Goal: Information Seeking & Learning: Learn about a topic

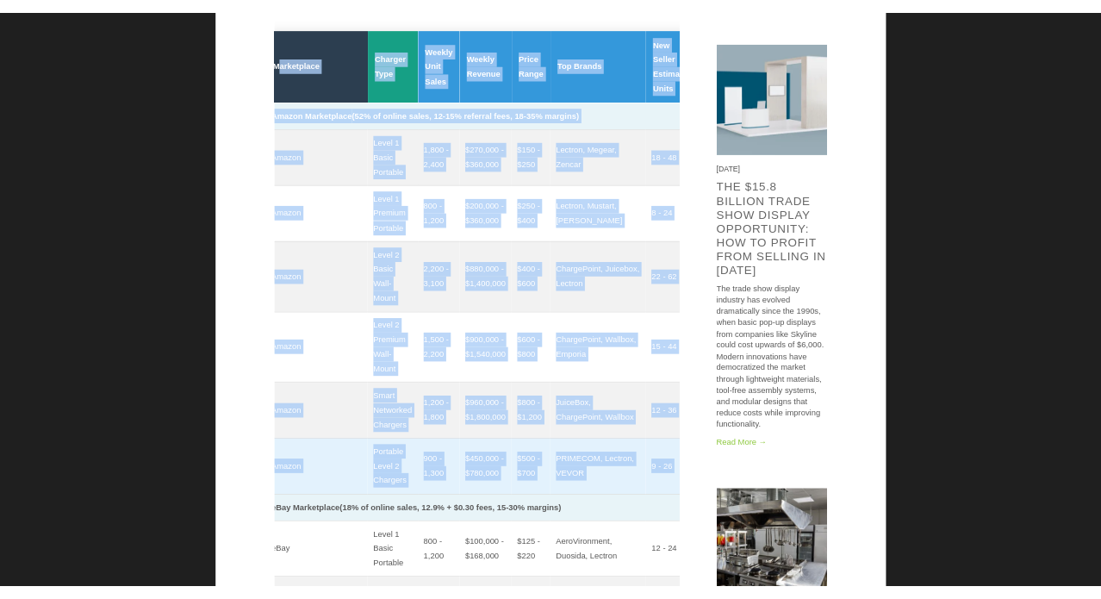
scroll to position [0, 16]
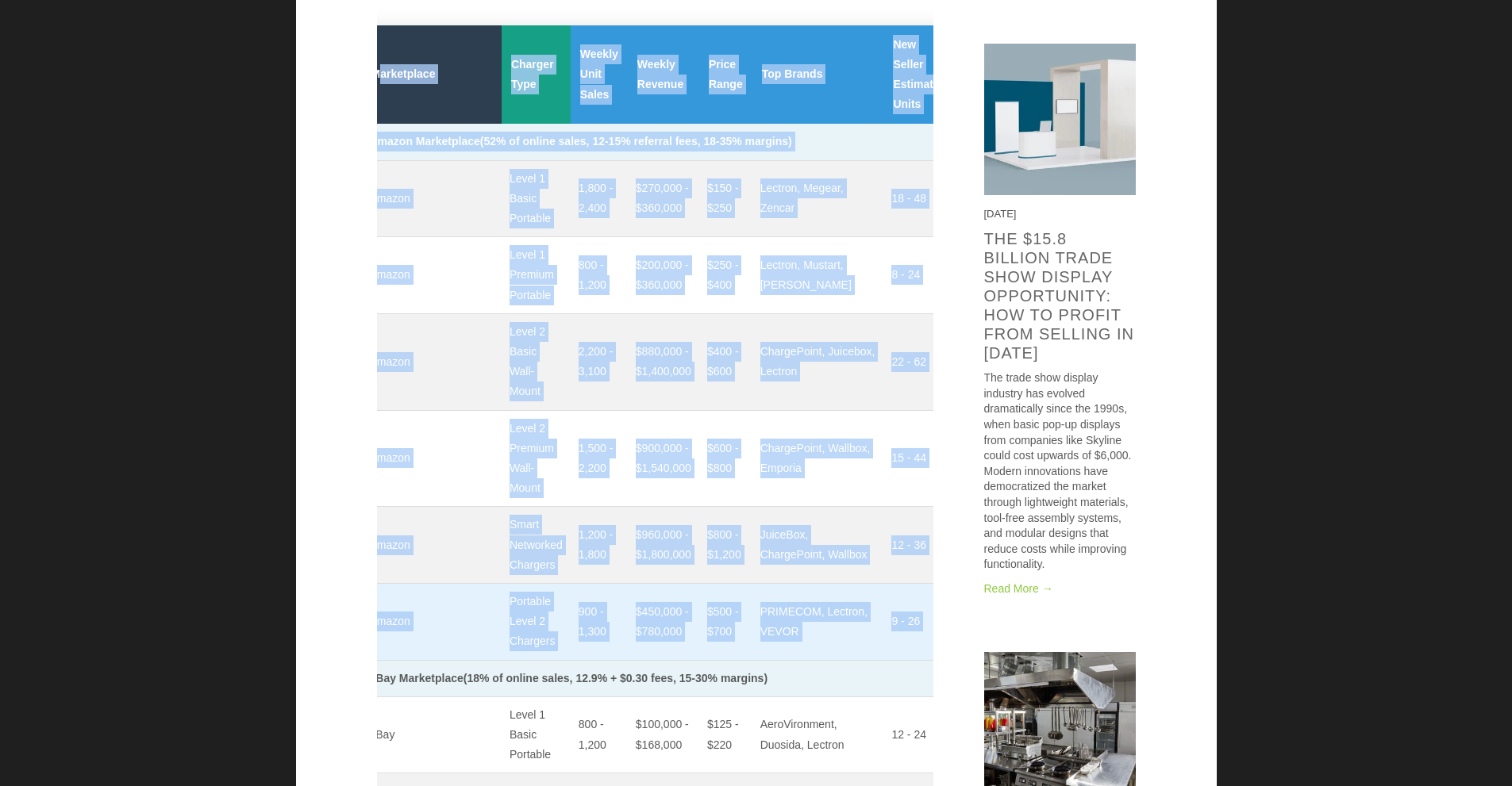
drag, startPoint x: 397, startPoint y: 48, endPoint x: 915, endPoint y: 632, distance: 780.6
copy table "arketplace Charger Type Weekly Unit Sales Weekly Revenue Price Range Top Brands…"
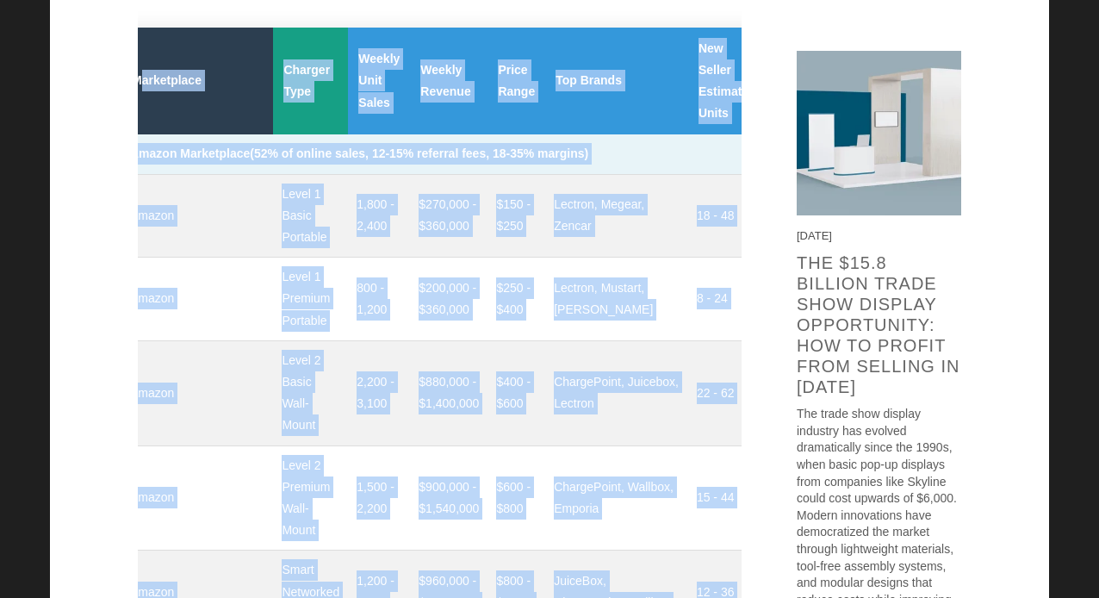
scroll to position [0, 16]
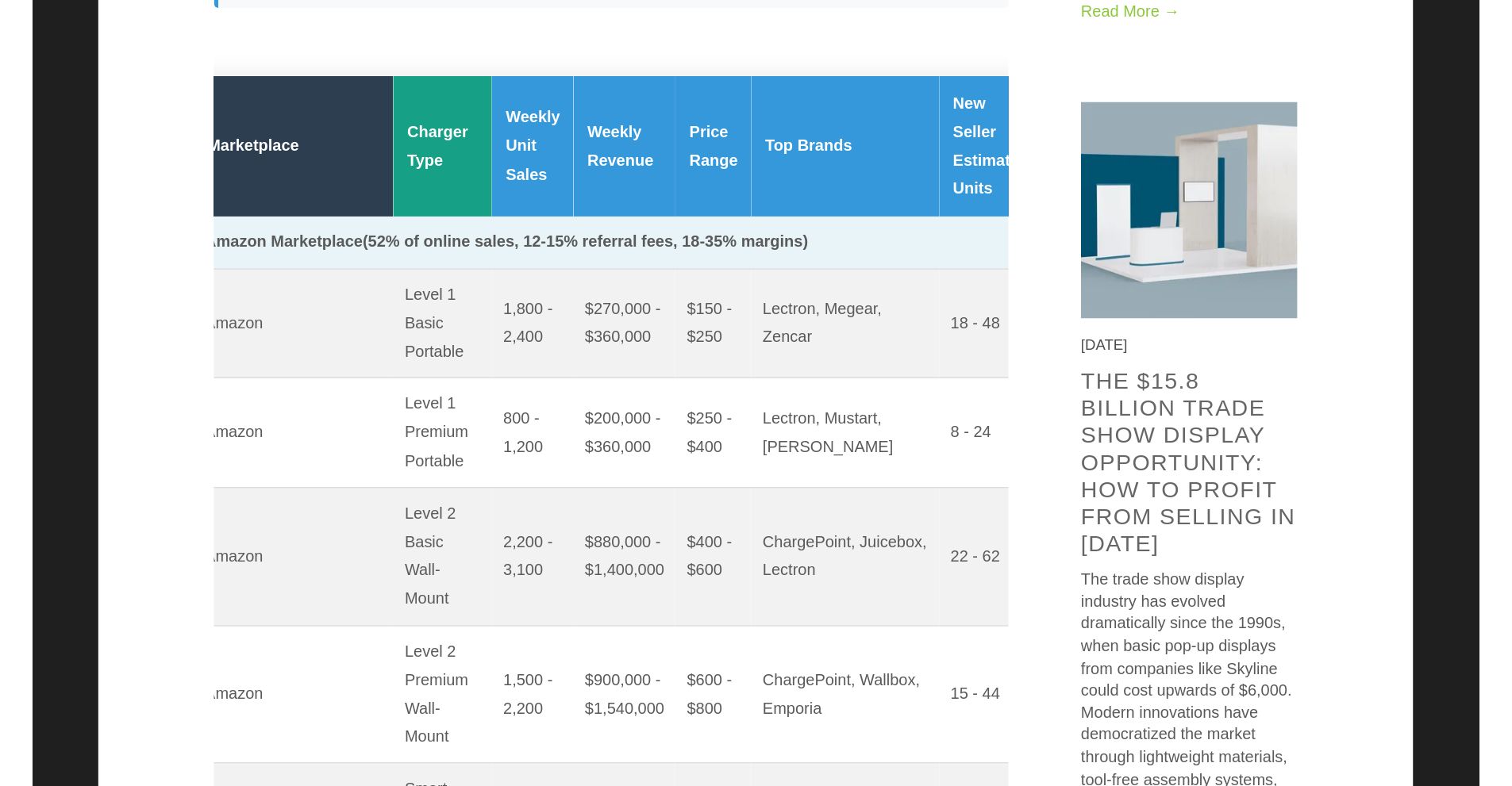
scroll to position [793, 0]
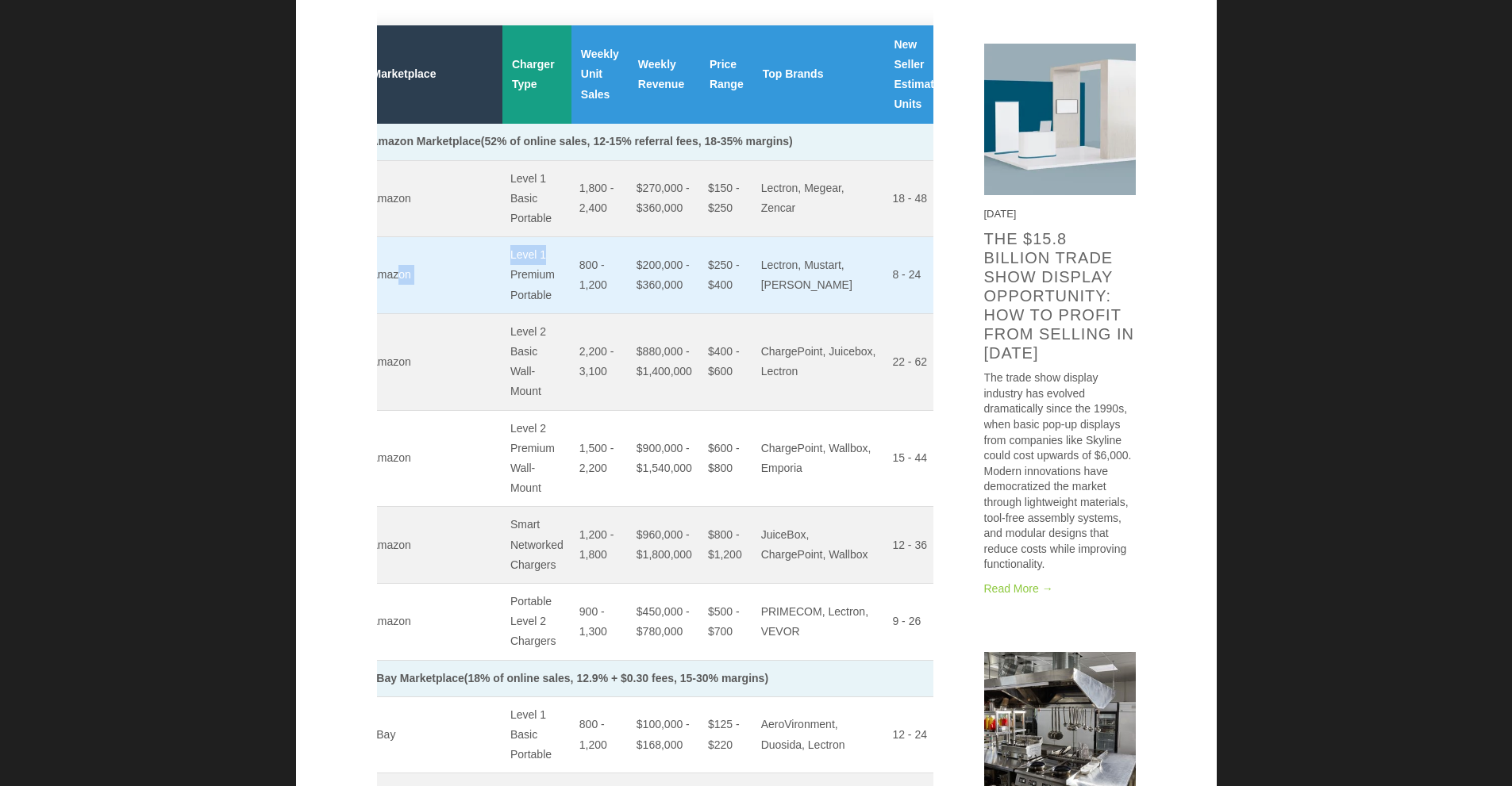
drag, startPoint x: 503, startPoint y: 243, endPoint x: 398, endPoint y: 262, distance: 106.7
click at [398, 262] on tr "Amazon Level 1 Premium Portable 800 - 1,200 $200,000 - $360,000 $250 - $400 Lec…" at bounding box center [696, 276] width 666 height 77
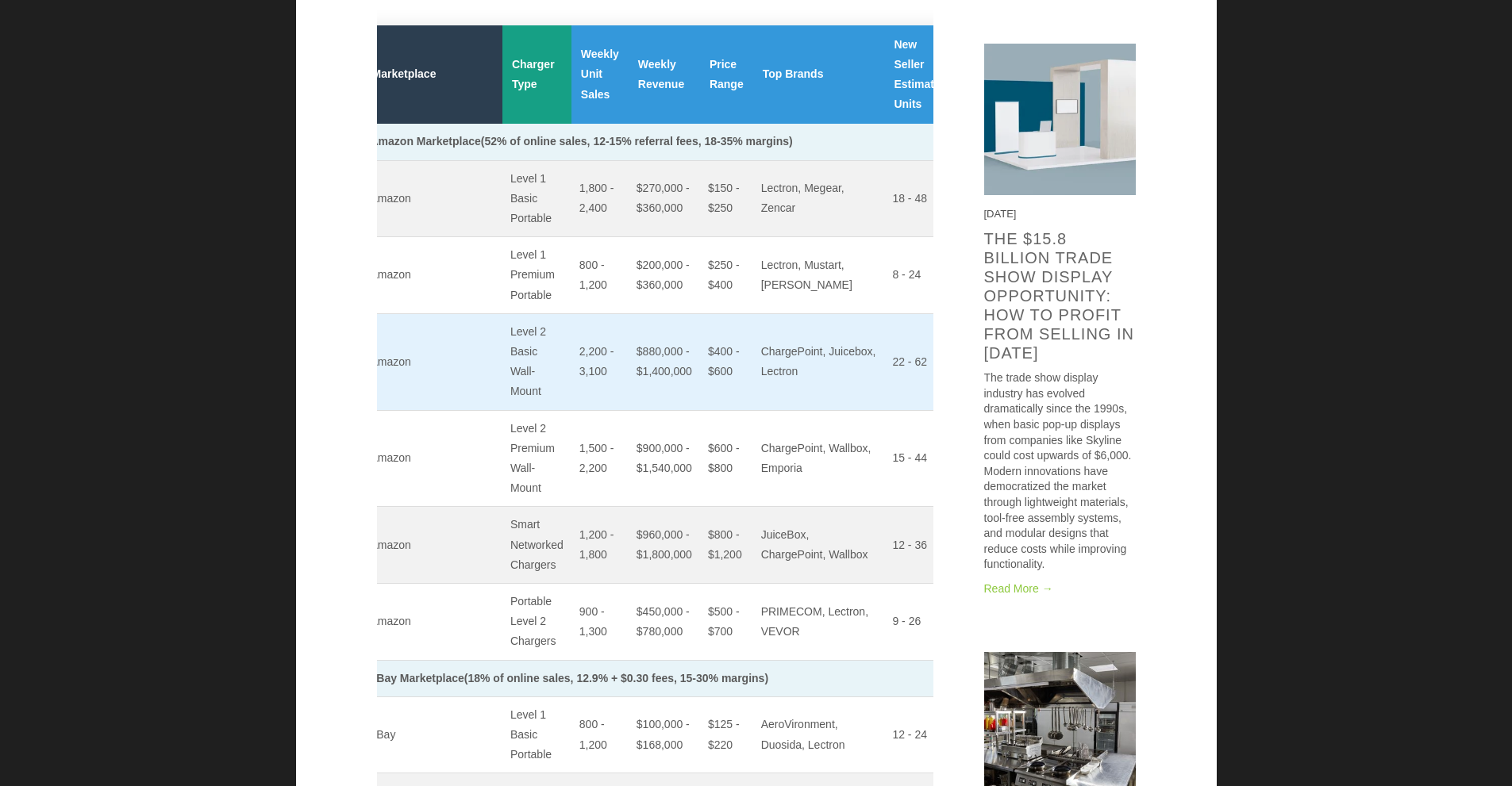
click at [571, 369] on td "2,200 - 3,100" at bounding box center [600, 361] width 57 height 97
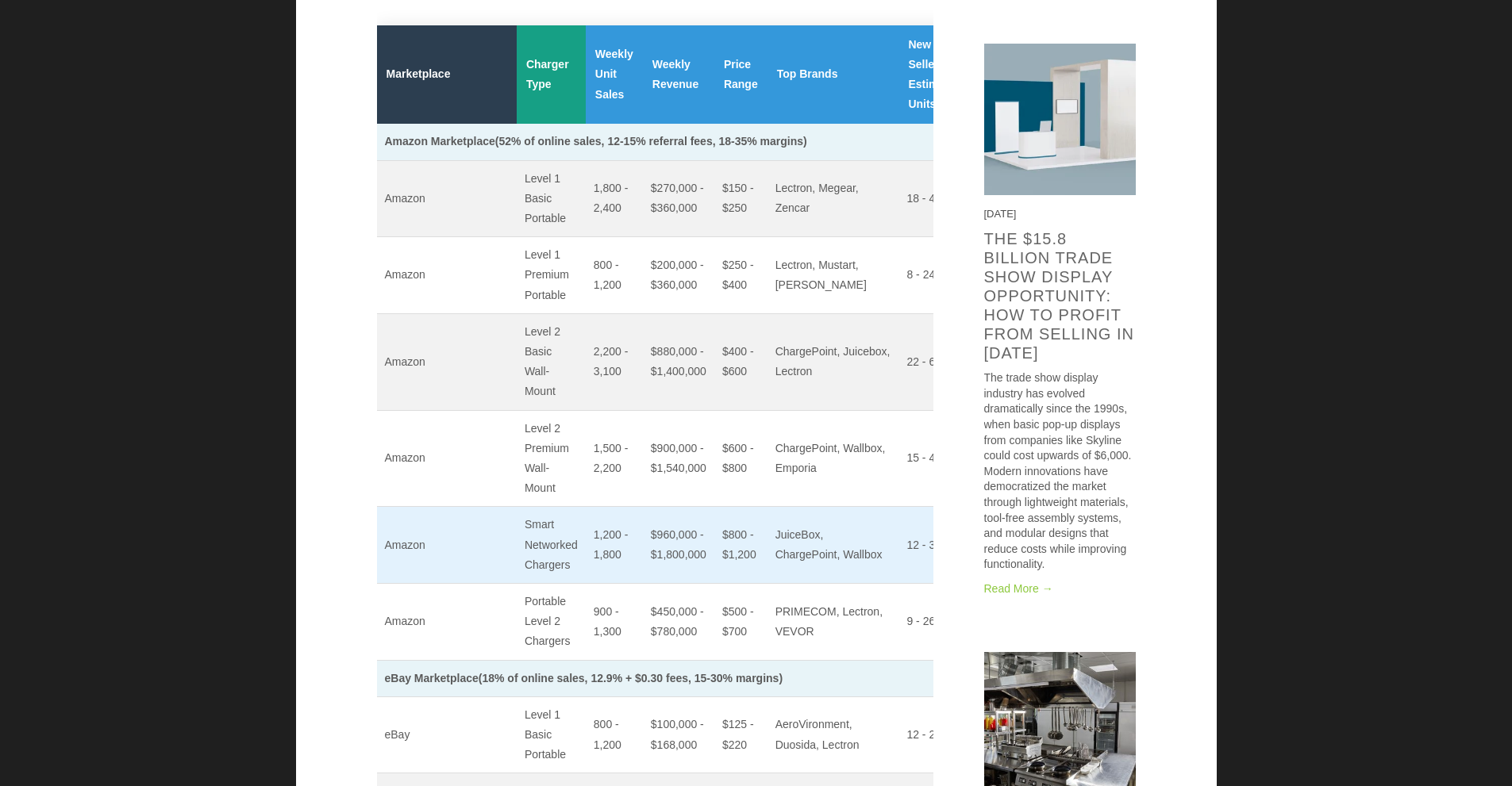
scroll to position [714, 0]
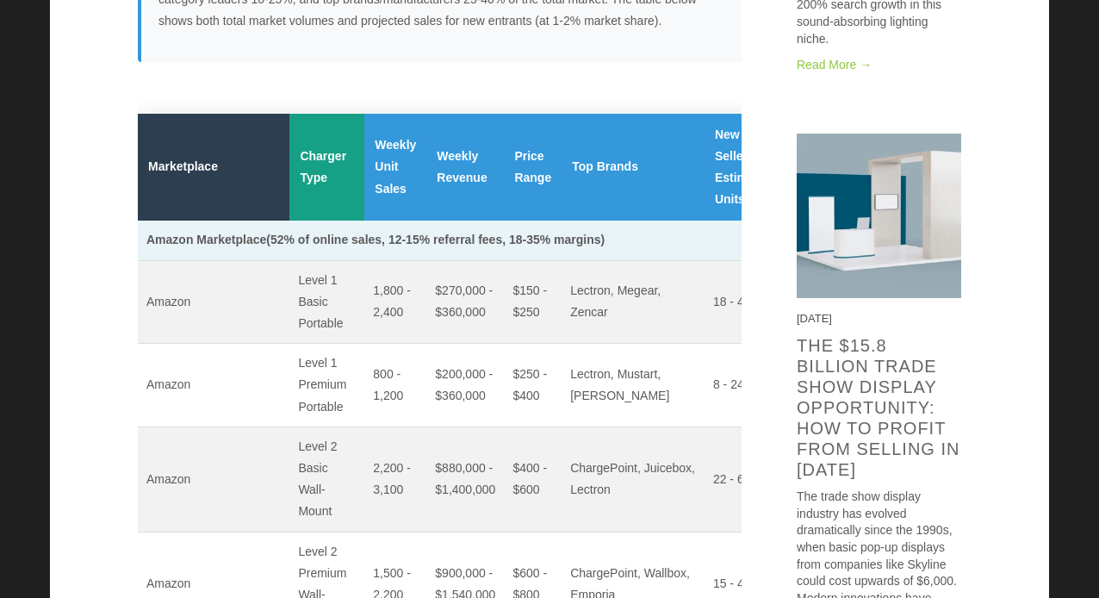
drag, startPoint x: 1061, startPoint y: 379, endPoint x: 1063, endPoint y: 250, distance: 129.2
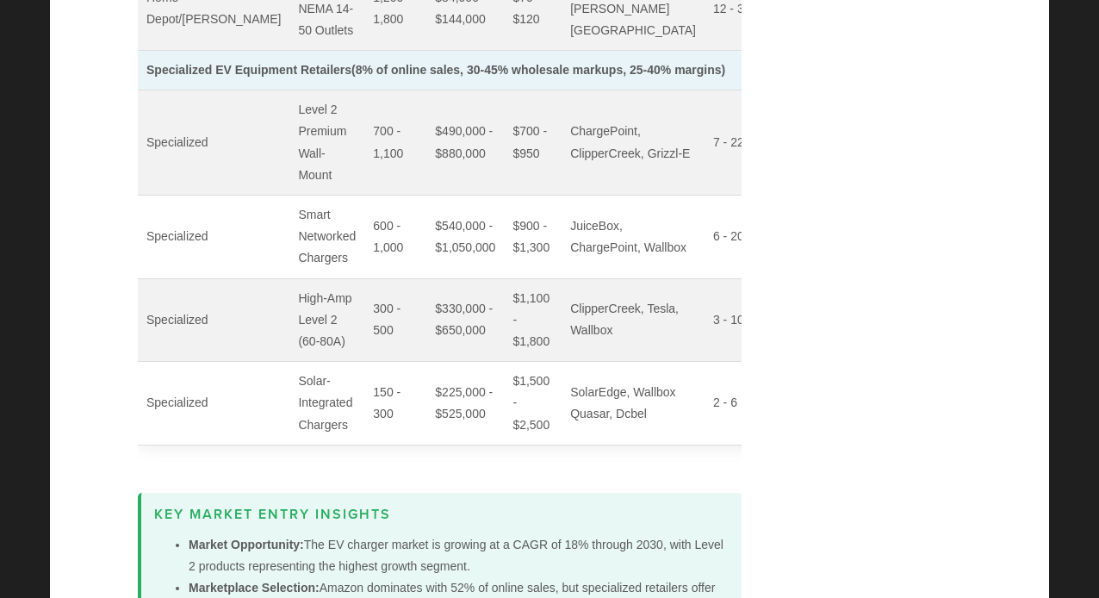
scroll to position [2912, 0]
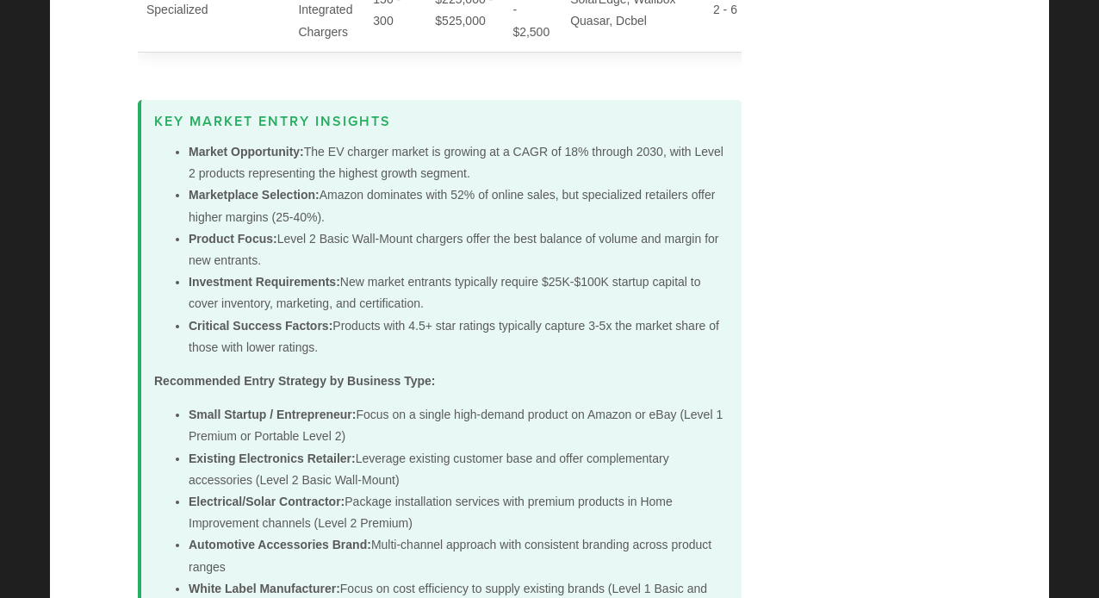
scroll to position [3342, 0]
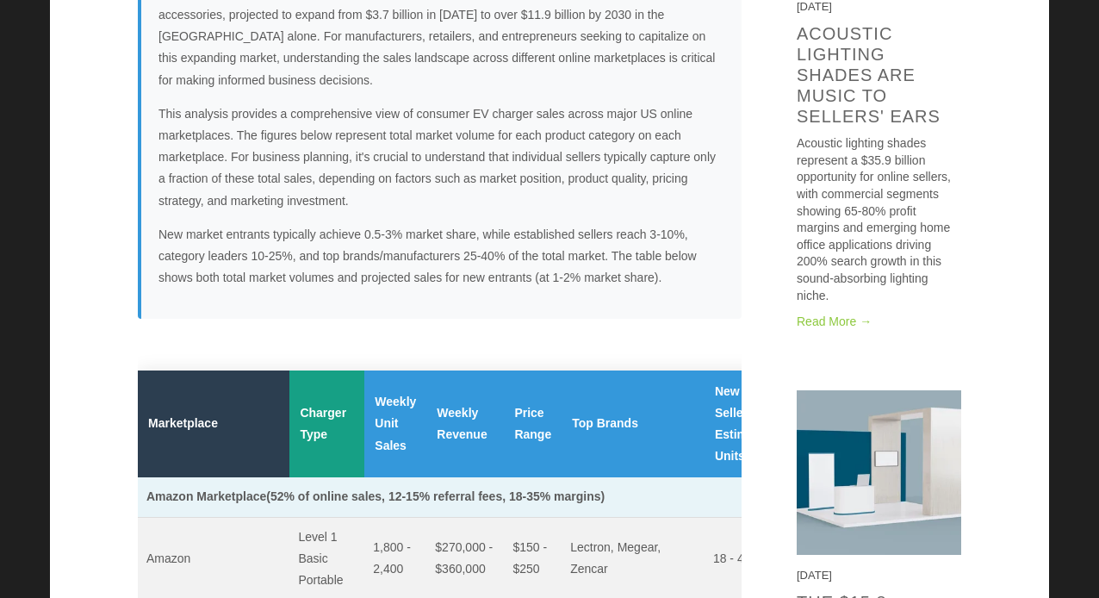
scroll to position [414, 0]
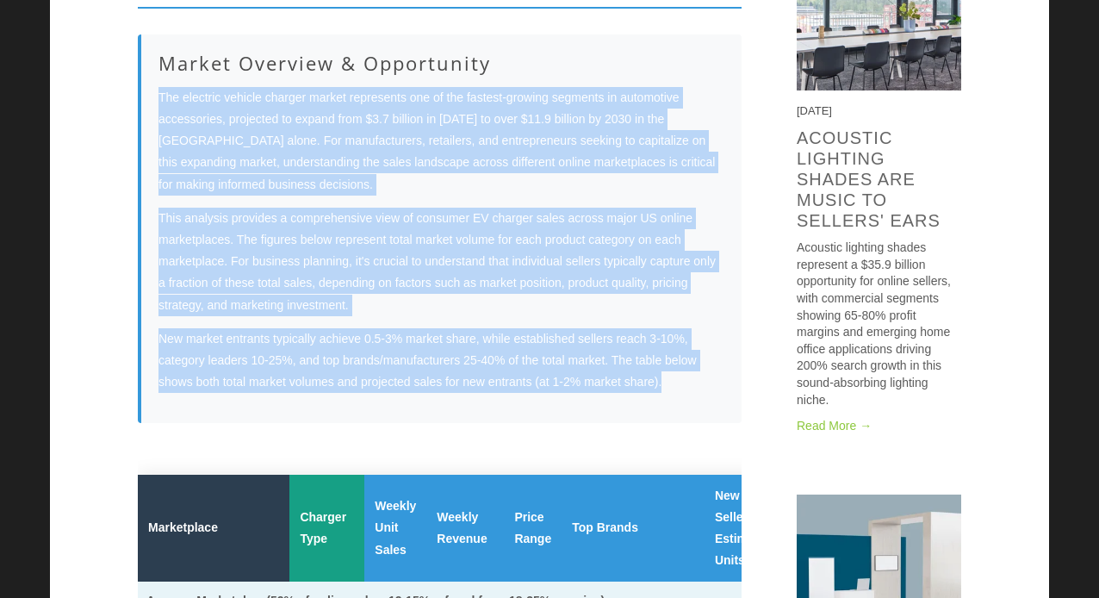
drag, startPoint x: 161, startPoint y: 98, endPoint x: 685, endPoint y: 406, distance: 607.2
click at [685, 406] on div "Market Overview & Opportunity The electric vehicle charger market represents on…" at bounding box center [440, 228] width 604 height 388
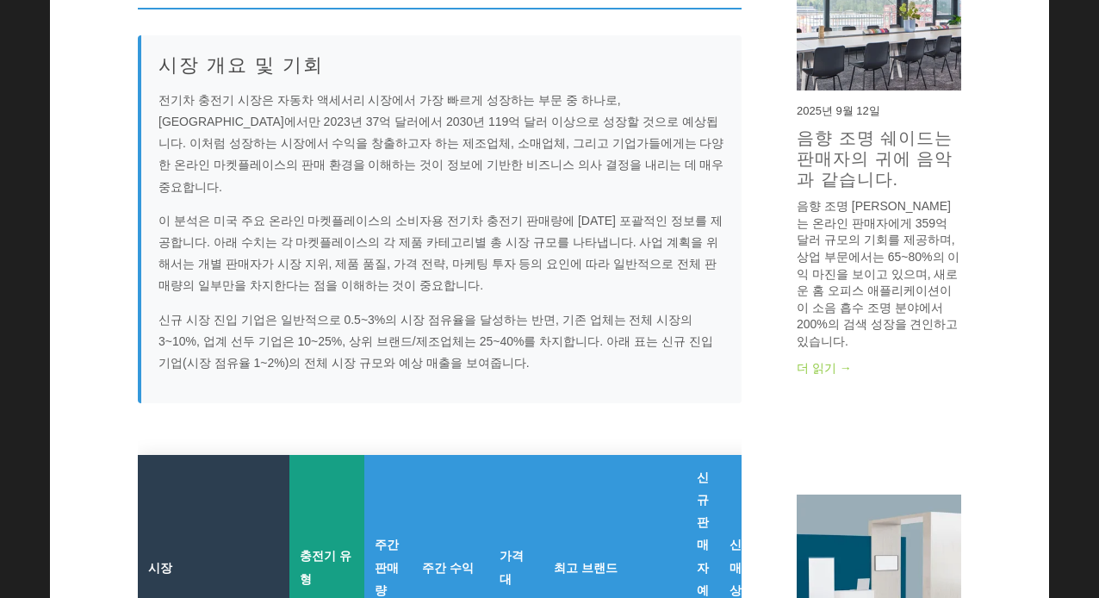
click at [379, 156] on p "전기차 충전기 시장은 자동차 액세서리 시장에서 가장 빠르게 성장하는 부문 중 하나로, 미국에서만 2023년 37억 달러에서 2030년 119억…" at bounding box center [441, 144] width 566 height 109
click at [328, 99] on font "전기차 충전기 시장은 자동차 액세서리 시장에서 가장 빠르게 성장하는 부문 중 하나로, 미국에서만 2023년 37억 달러에서 2030년 119억…" at bounding box center [440, 143] width 565 height 101
drag, startPoint x: 531, startPoint y: 320, endPoint x: 633, endPoint y: 323, distance: 102.5
click at [633, 323] on font "신규 시장 진입 기업은 일반적으로 0.5~3%의 시장 점유율을 달성하는 반면, 기존 업체는 전체 시장의 3~10%, 업계 선두 기업은 10~2…" at bounding box center [435, 341] width 555 height 57
click at [636, 323] on font "신규 시장 진입 기업은 일반적으로 0.5~3%의 시장 점유율을 달성하는 반면, 기존 업체는 전체 시장의 3~10%, 업계 선두 기업은 10~2…" at bounding box center [435, 341] width 555 height 57
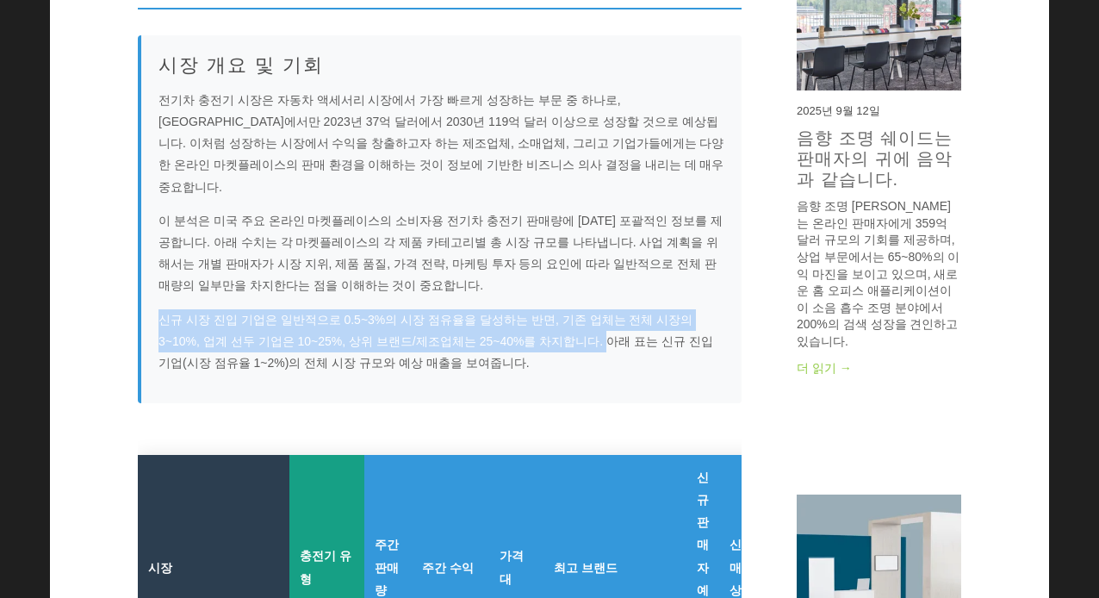
drag, startPoint x: 160, startPoint y: 295, endPoint x: 530, endPoint y: 321, distance: 370.4
click at [530, 321] on font "신규 시장 진입 기업은 일반적으로 0.5~3%의 시장 점유율을 달성하는 반면, 기존 업체는 전체 시장의 3~10%, 업계 선두 기업은 10~2…" at bounding box center [435, 341] width 555 height 57
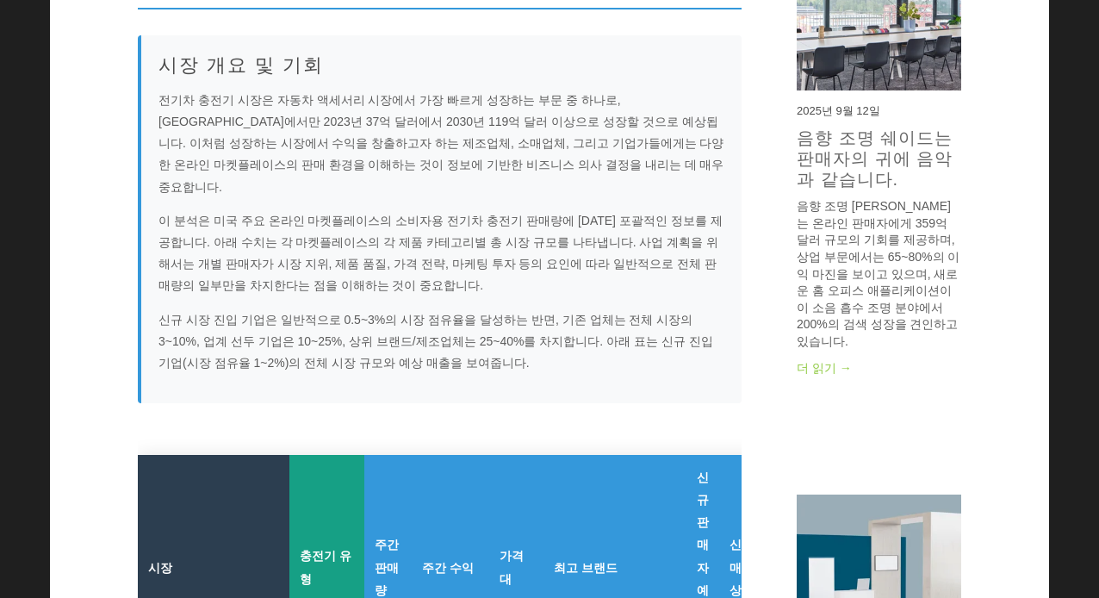
drag, startPoint x: 487, startPoint y: 321, endPoint x: 400, endPoint y: 343, distance: 89.6
click at [400, 343] on font "신규 시장 진입 기업은 일반적으로 0.5~3%의 시장 점유율을 달성하는 반면, 기존 업체는 전체 시장의 3~10%, 업계 선두 기업은 10~2…" at bounding box center [435, 341] width 555 height 57
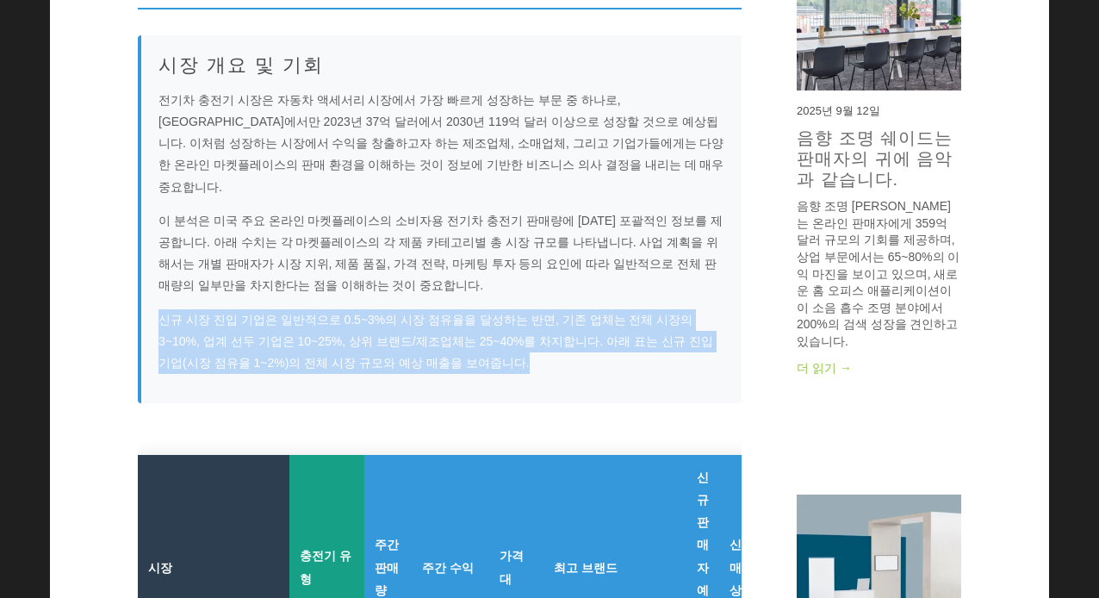
drag, startPoint x: 161, startPoint y: 298, endPoint x: 446, endPoint y: 341, distance: 288.3
click at [446, 341] on p "신규 시장 진입 기업은 일반적으로 0.5~3%의 시장 점유율을 달성하는 반면, 기존 업체는 전체 시장의 3~10%, 업계 선두 기업은 10~2…" at bounding box center [441, 341] width 566 height 65
copy font "신규 시장 진입 기업은 일반적으로 0.5~3%의 시장 점유율을 달성하는 반면, 기존 업체는 전체 시장의 3~10%, 업계 선두 기업은 10~2…"
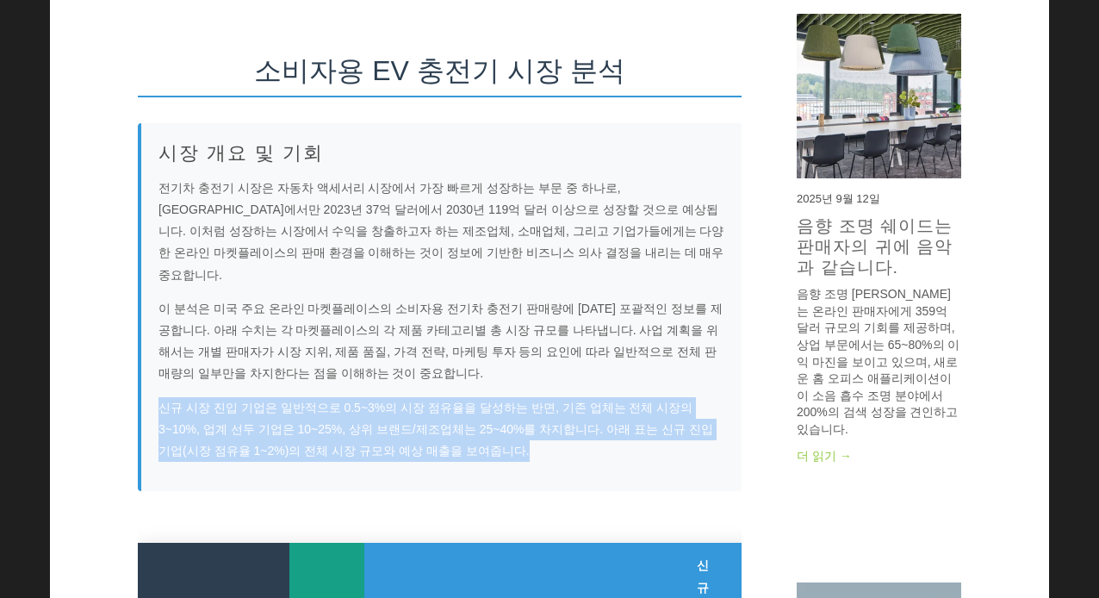
scroll to position [328, 0]
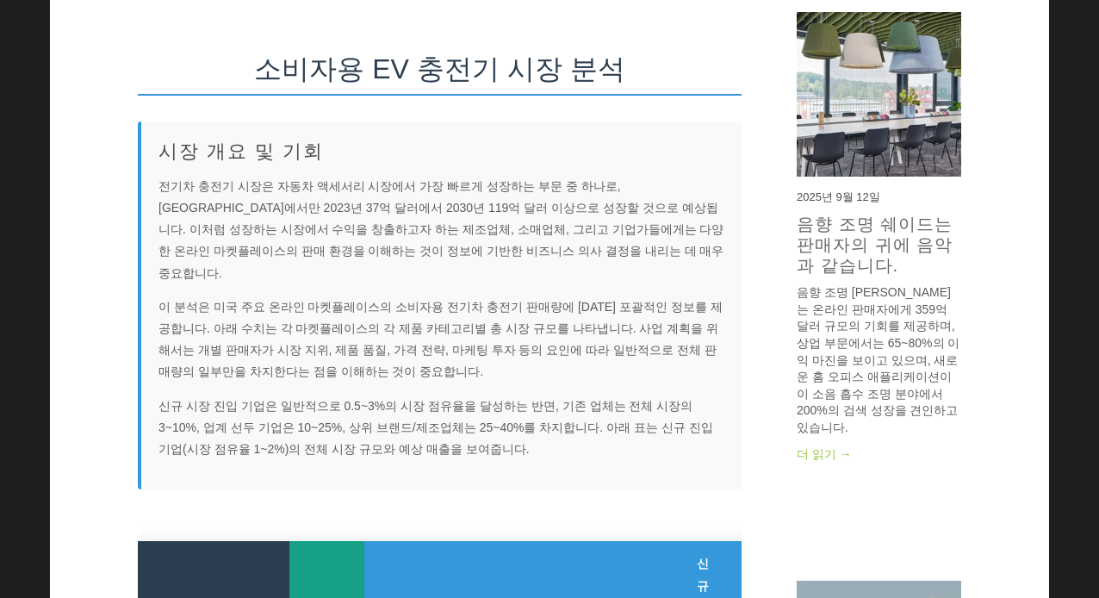
click at [415, 268] on div "시장 개요 및 기회 전기차 충전기 시장은 자동차 액세서리 시장에서 가장 빠르게 성장하는 부문 중 하나로, 미국에서만 2023년 37억 달러에서…" at bounding box center [440, 305] width 604 height 368
